Goal: Navigation & Orientation: Find specific page/section

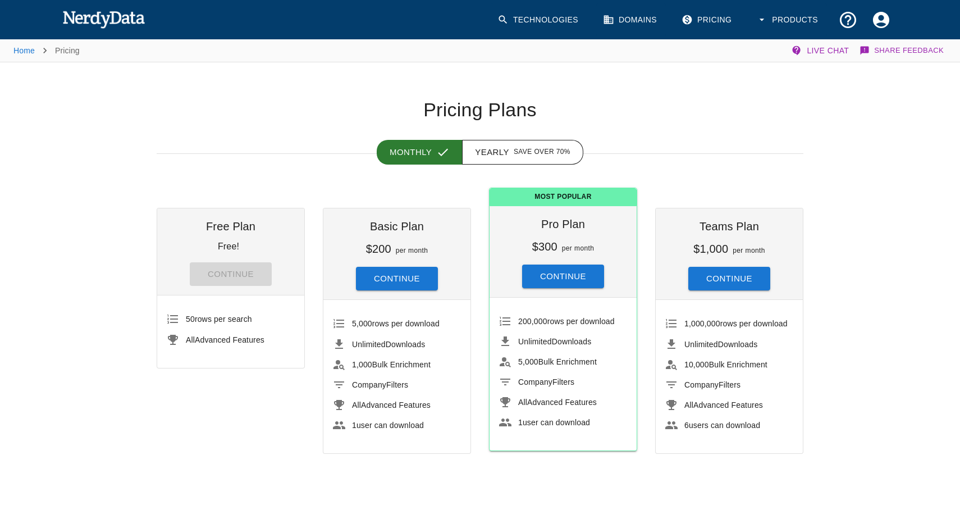
click at [112, 15] on img at bounding box center [103, 19] width 83 height 22
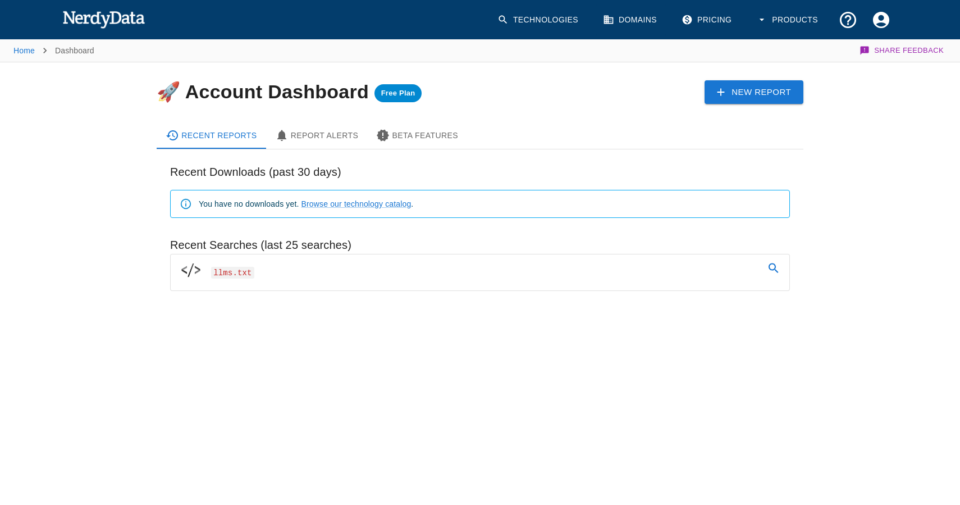
click at [393, 93] on span "Free Plan" at bounding box center [398, 93] width 48 height 9
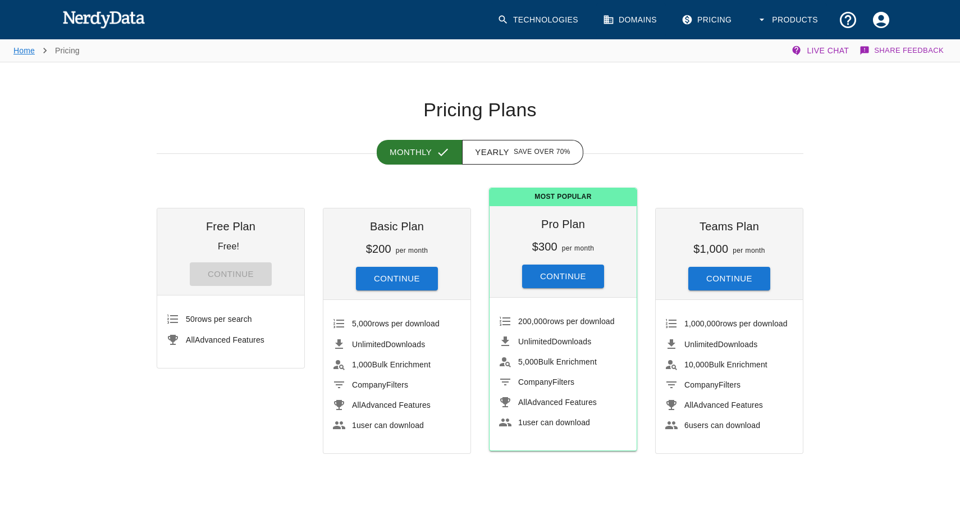
click at [24, 46] on link "Home" at bounding box center [23, 50] width 21 height 9
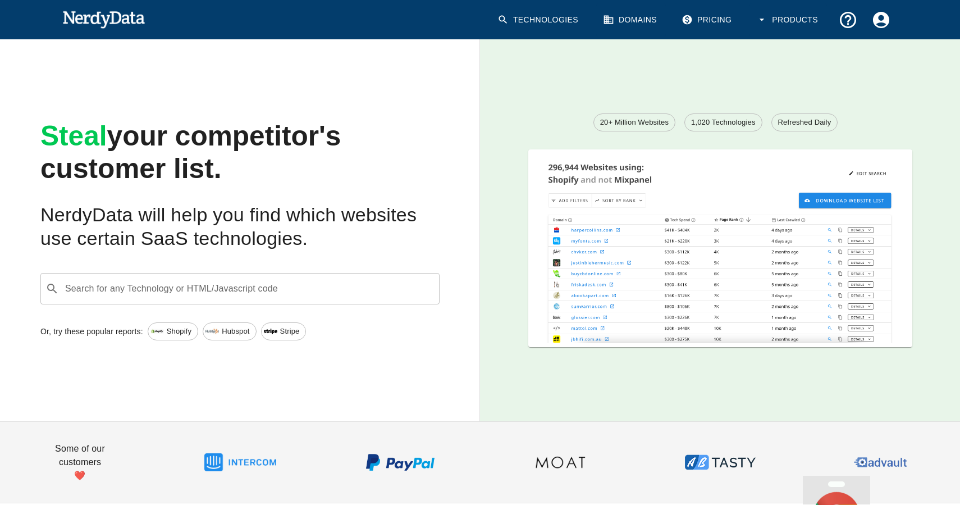
click at [709, 18] on link "Pricing" at bounding box center [708, 19] width 66 height 33
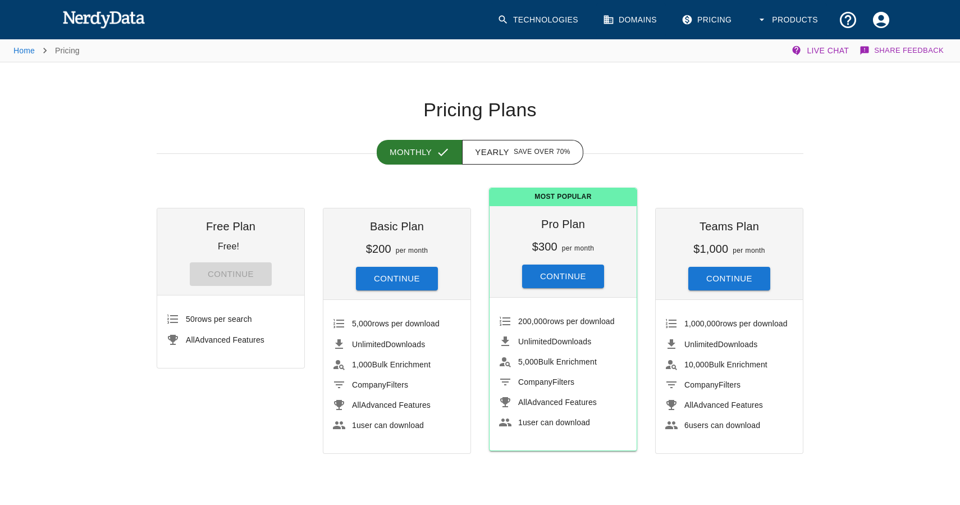
click at [774, 15] on button "Products" at bounding box center [788, 19] width 77 height 33
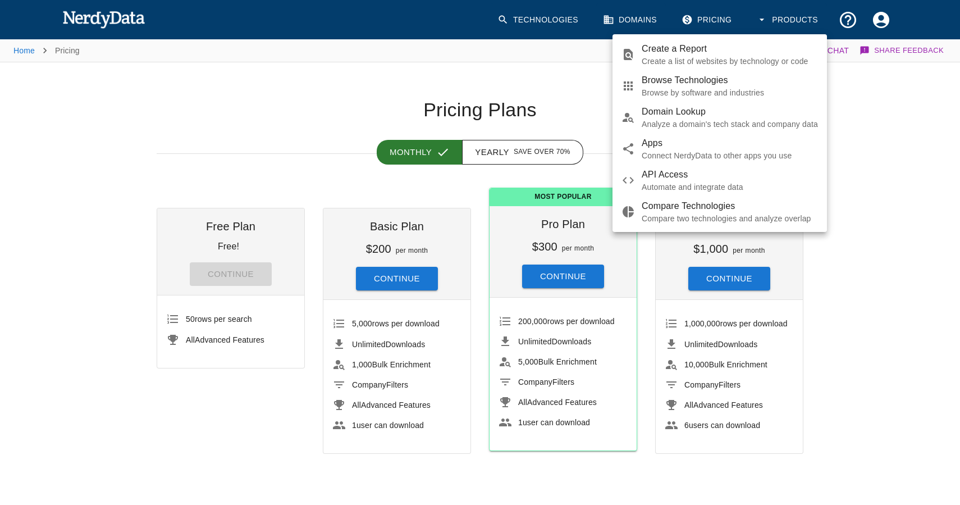
click at [108, 17] on div at bounding box center [480, 252] width 960 height 505
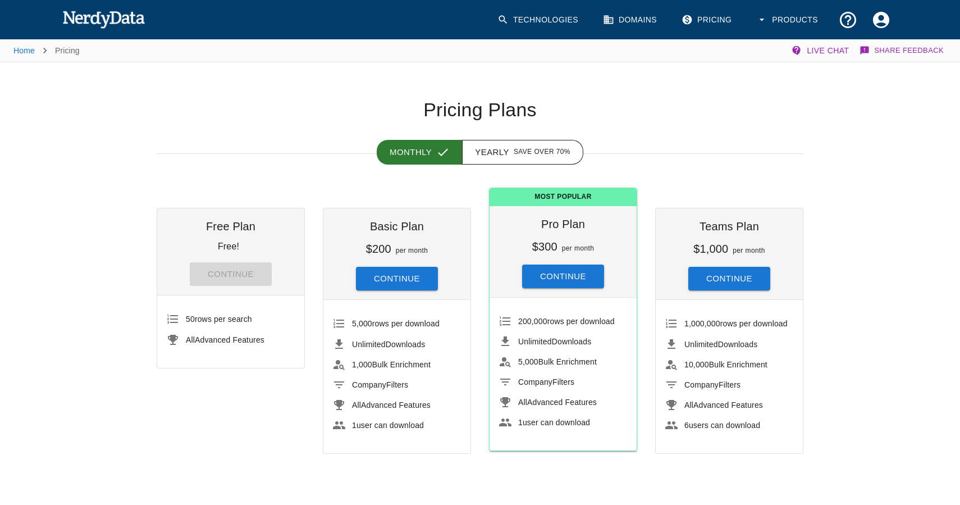
click at [108, 17] on img at bounding box center [103, 19] width 83 height 22
